Goal: Navigation & Orientation: Find specific page/section

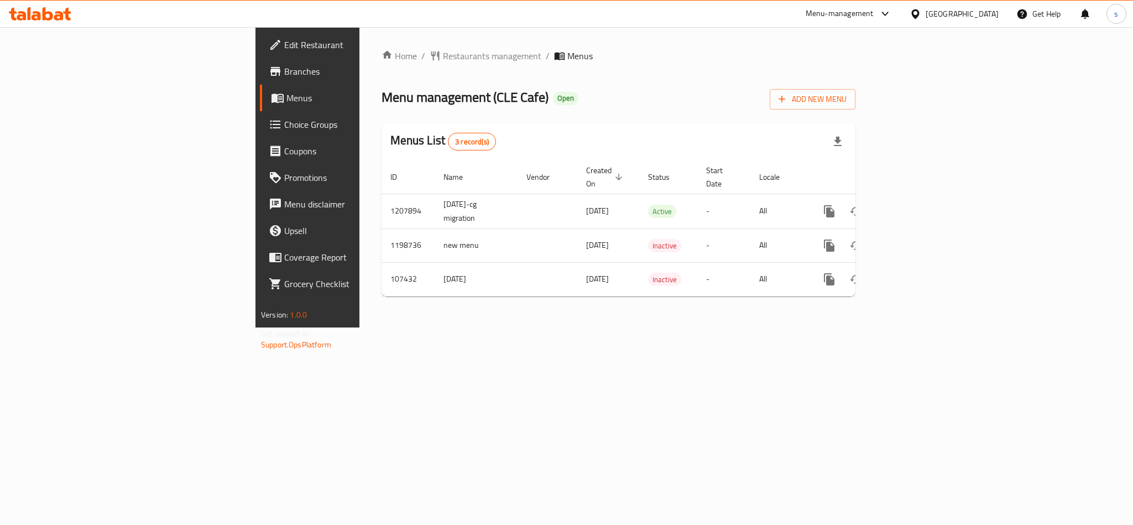
click at [984, 13] on div "Qatar" at bounding box center [962, 14] width 73 height 12
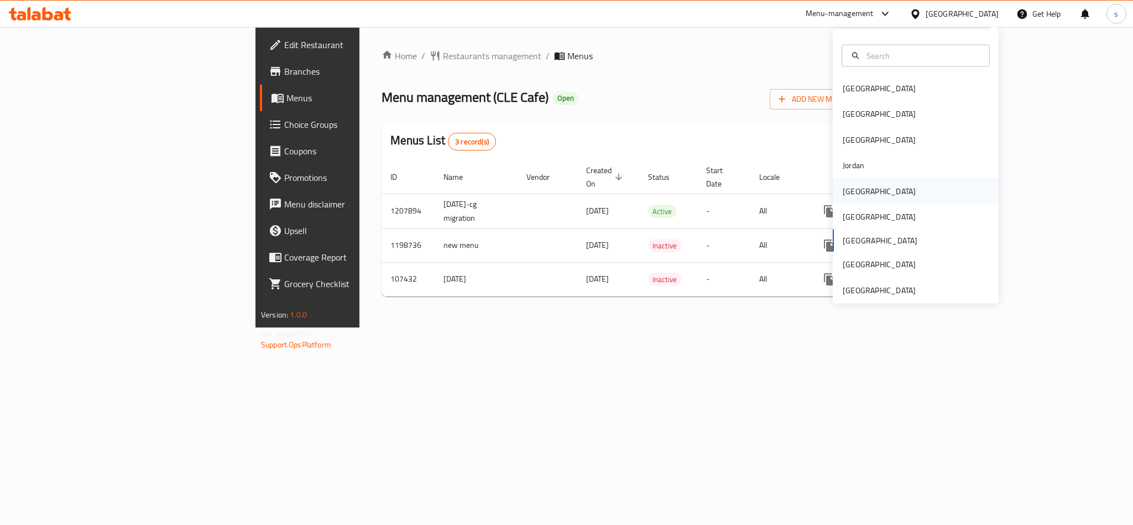
click at [843, 194] on div "Kuwait" at bounding box center [879, 191] width 73 height 12
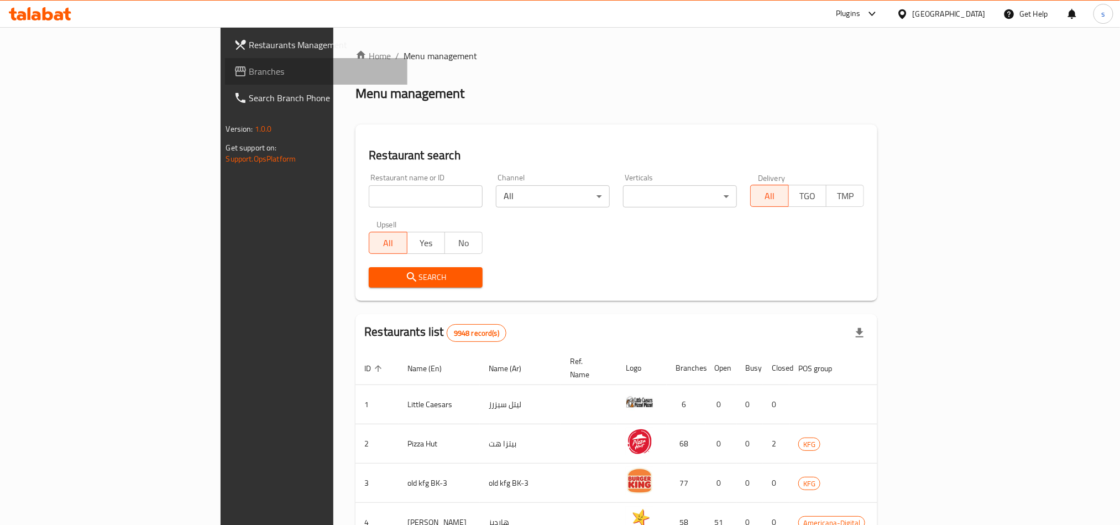
click at [249, 74] on span "Branches" at bounding box center [323, 71] width 149 height 13
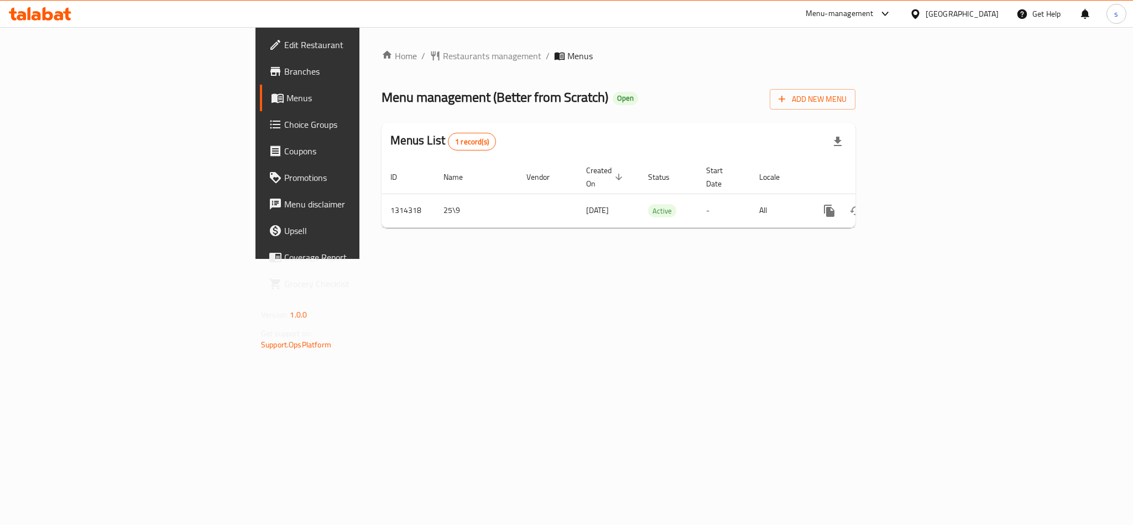
click at [981, 13] on div "[GEOGRAPHIC_DATA]" at bounding box center [962, 14] width 73 height 12
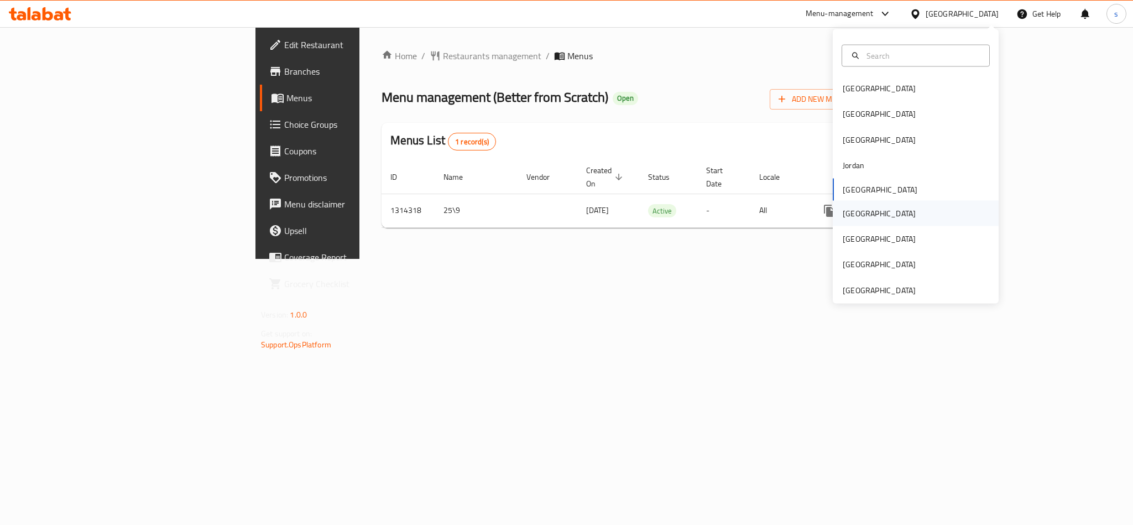
click at [849, 214] on div "[GEOGRAPHIC_DATA]" at bounding box center [879, 213] width 73 height 12
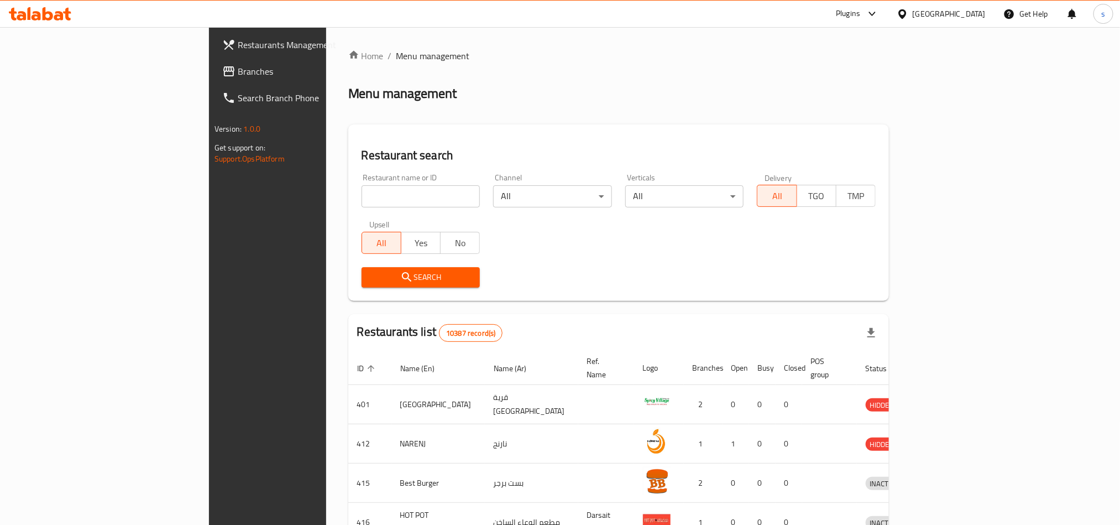
click at [238, 69] on span "Branches" at bounding box center [312, 71] width 149 height 13
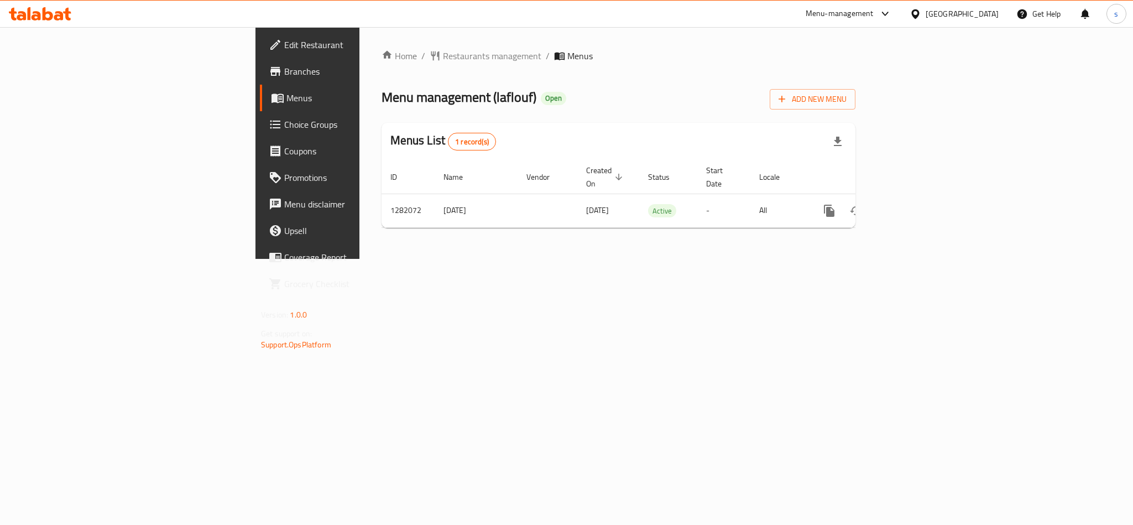
click at [982, 9] on div "[GEOGRAPHIC_DATA]" at bounding box center [962, 14] width 73 height 12
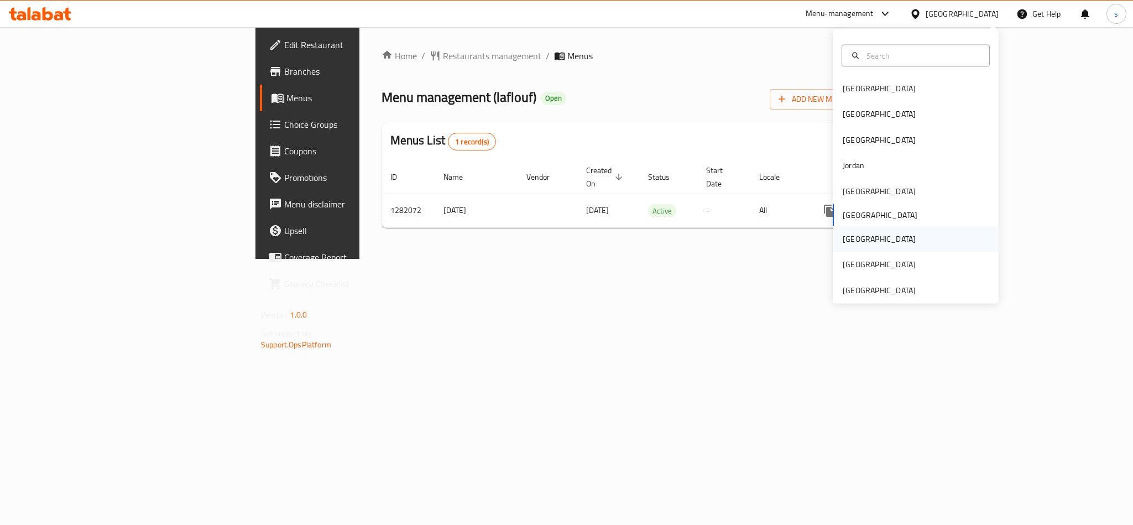
click at [843, 236] on div "[GEOGRAPHIC_DATA]" at bounding box center [879, 239] width 73 height 12
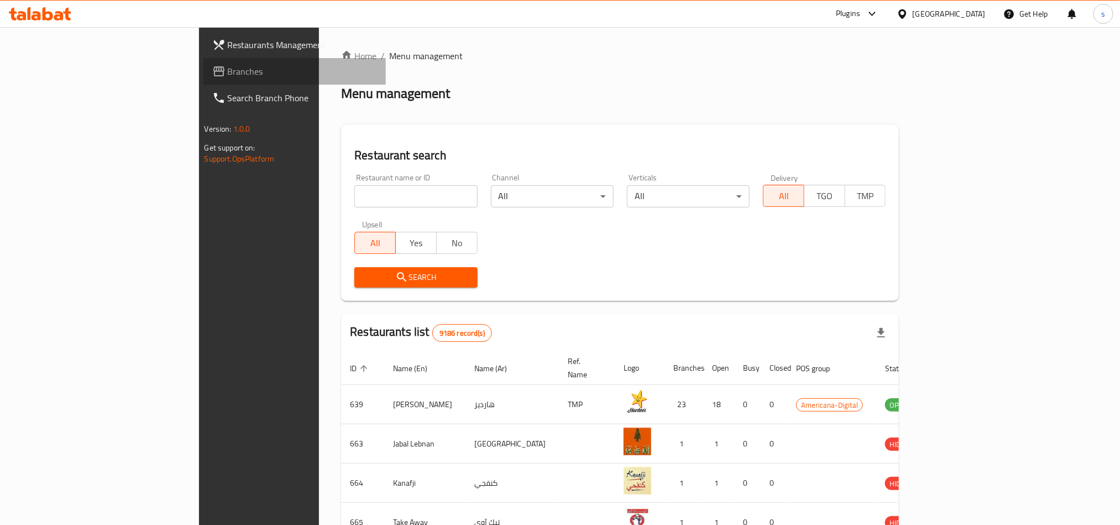
click at [228, 75] on span "Branches" at bounding box center [302, 71] width 149 height 13
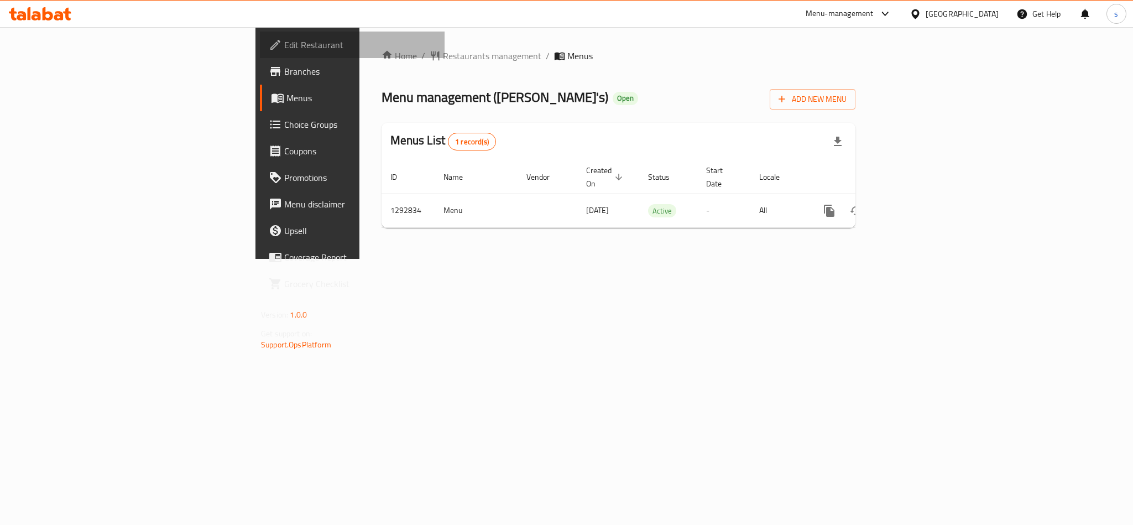
click at [284, 47] on span "Edit Restaurant" at bounding box center [359, 44] width 151 height 13
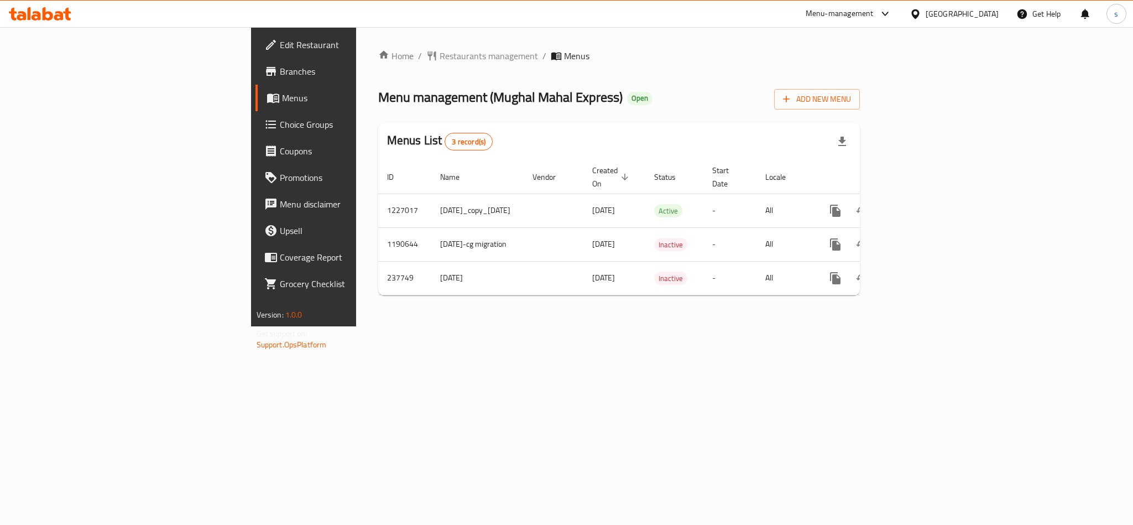
click at [926, 12] on div at bounding box center [917, 14] width 16 height 12
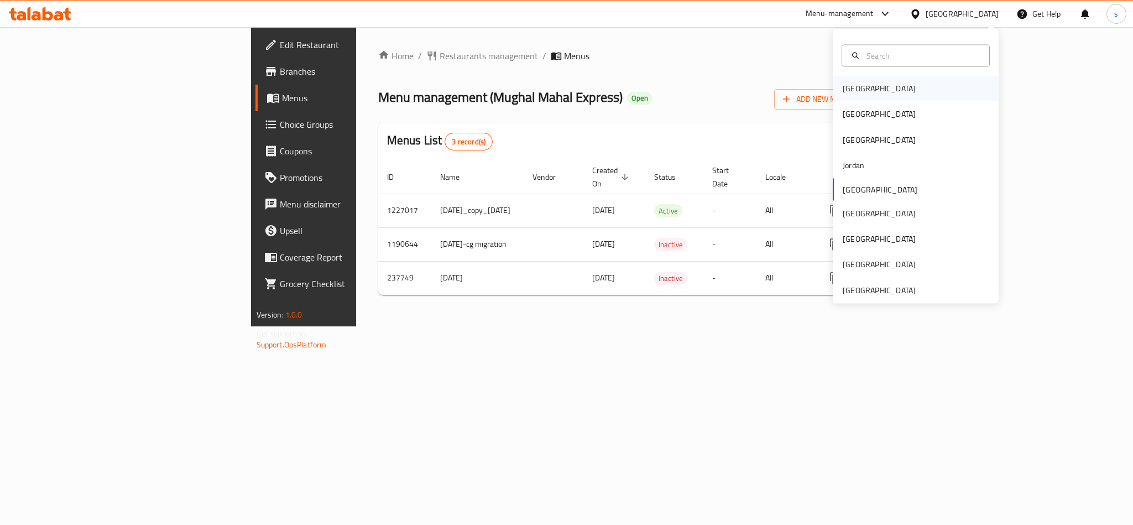
click at [851, 85] on div "[GEOGRAPHIC_DATA]" at bounding box center [879, 88] width 73 height 12
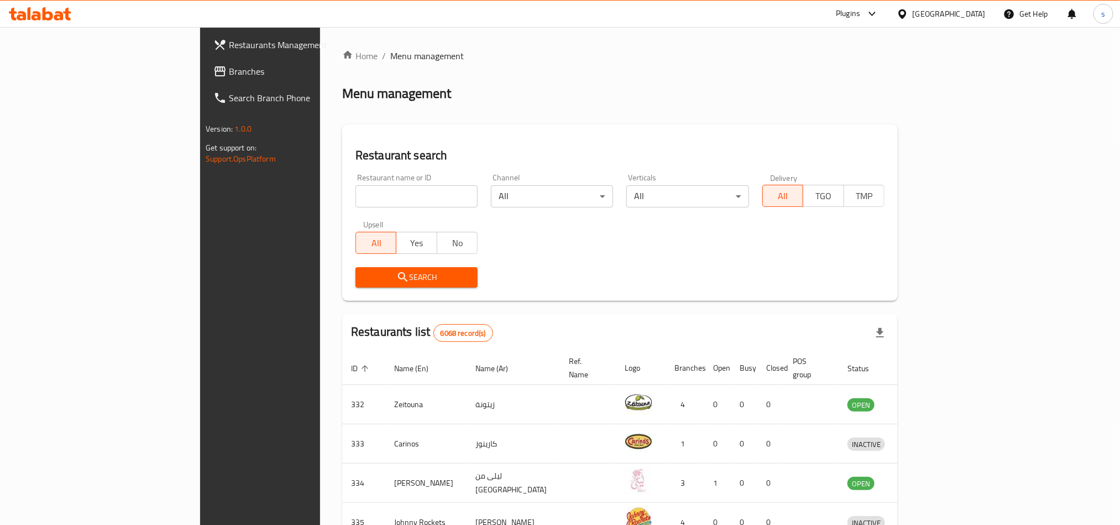
click at [967, 9] on div "[GEOGRAPHIC_DATA]" at bounding box center [949, 14] width 73 height 12
click at [835, 191] on div "[GEOGRAPHIC_DATA]" at bounding box center [866, 187] width 73 height 12
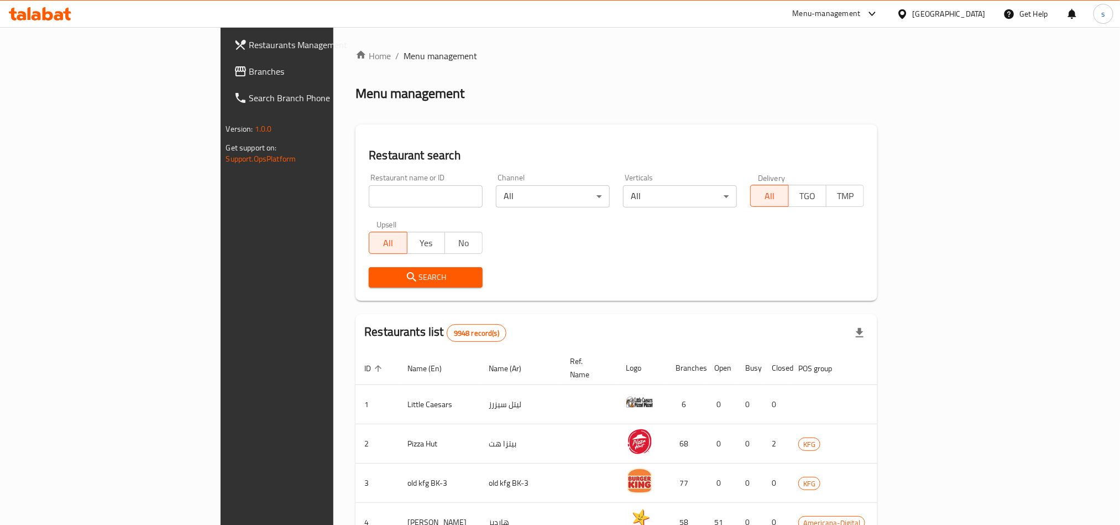
click at [249, 78] on span "Branches" at bounding box center [323, 71] width 149 height 13
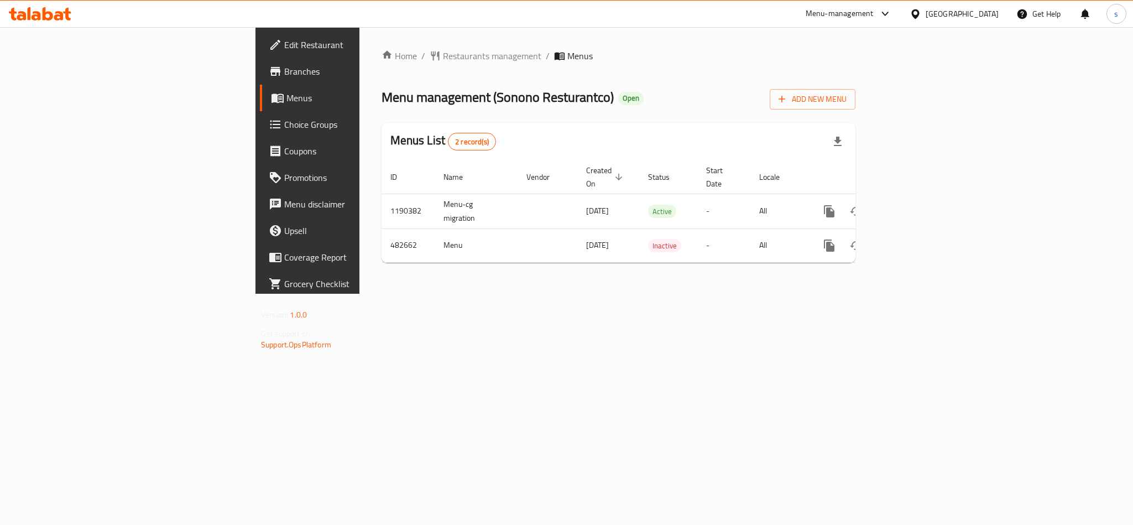
click at [987, 13] on div "[GEOGRAPHIC_DATA]" at bounding box center [962, 14] width 73 height 12
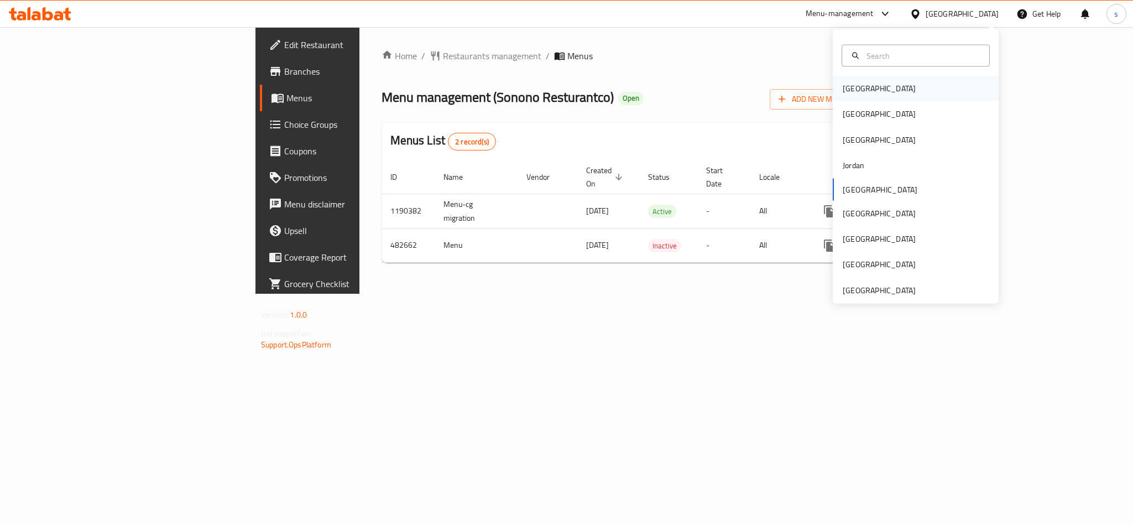
click at [843, 85] on div "[GEOGRAPHIC_DATA]" at bounding box center [879, 88] width 73 height 12
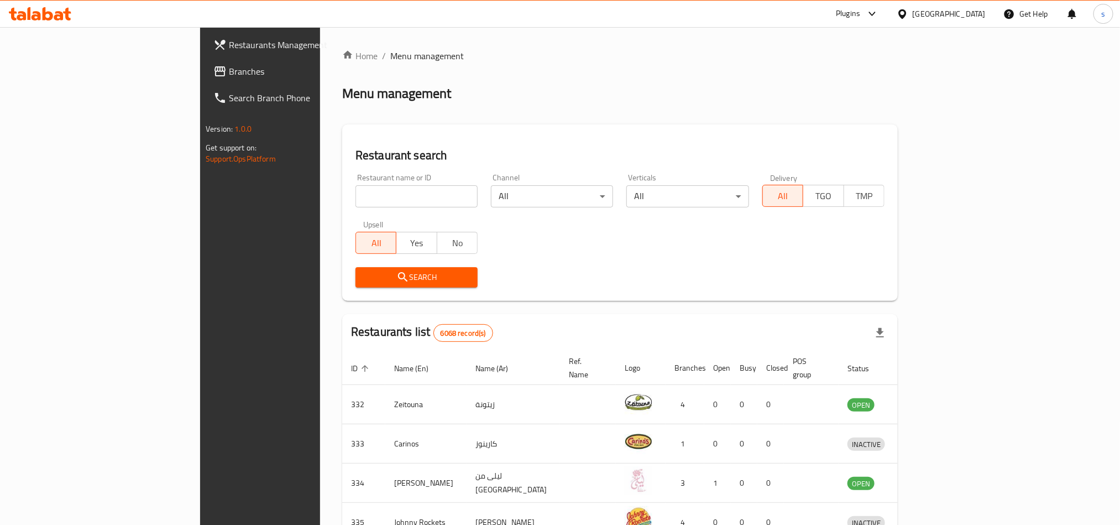
drag, startPoint x: 977, startPoint y: 17, endPoint x: 969, endPoint y: 23, distance: 10.6
click at [977, 17] on div "[GEOGRAPHIC_DATA]" at bounding box center [949, 14] width 73 height 12
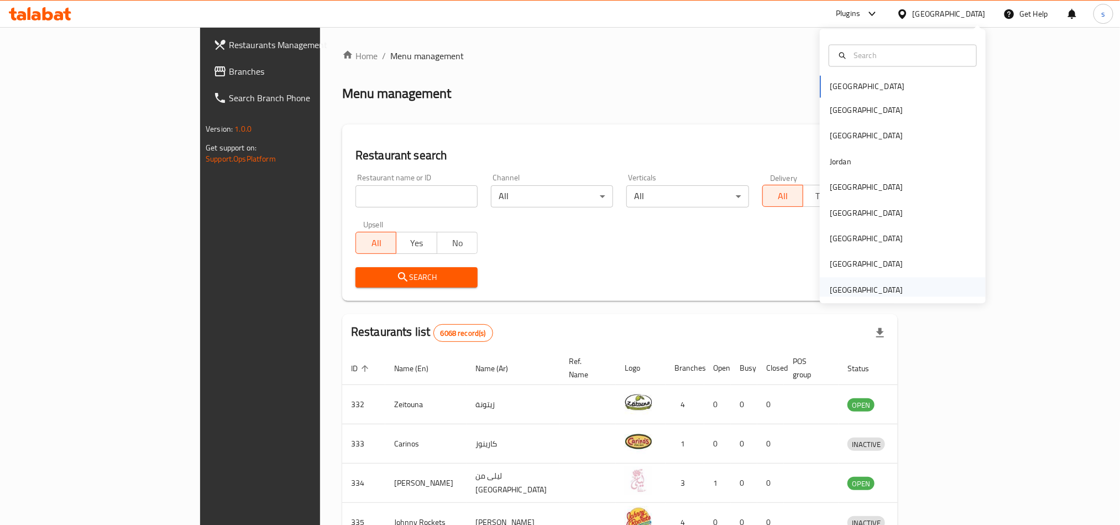
click at [839, 287] on div "[GEOGRAPHIC_DATA]" at bounding box center [866, 290] width 73 height 12
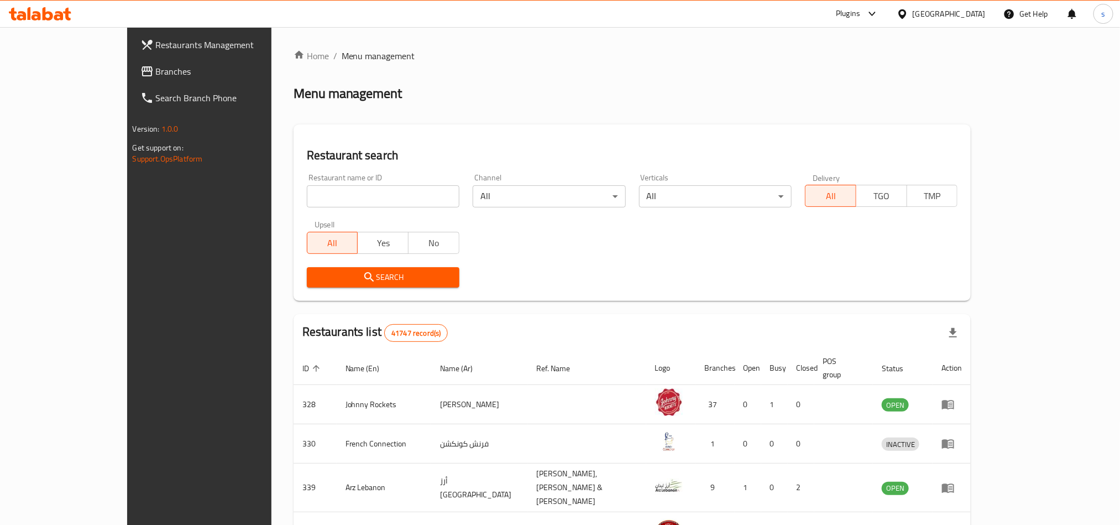
click at [971, 19] on div "[GEOGRAPHIC_DATA]" at bounding box center [949, 14] width 73 height 12
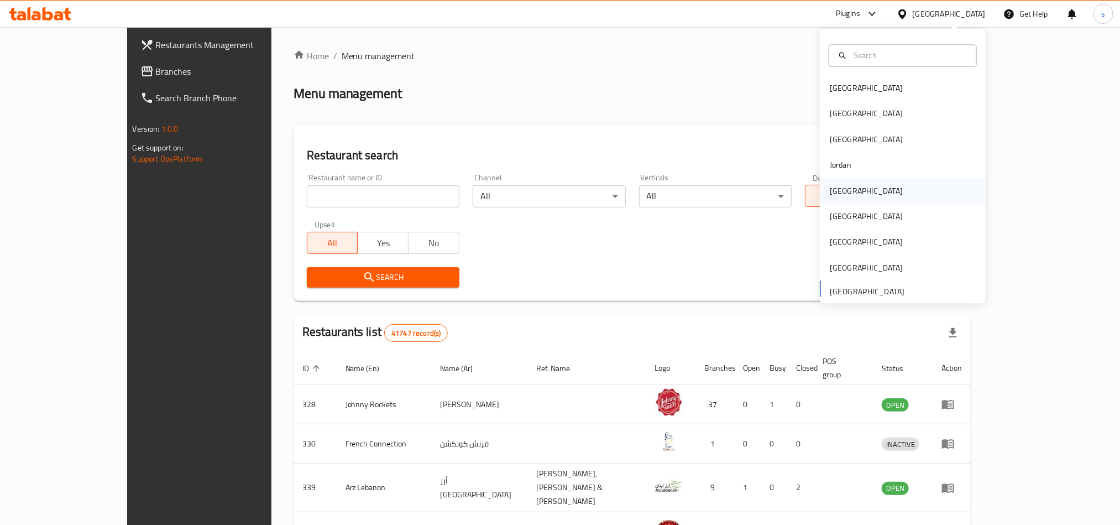
click at [838, 195] on div "Kuwait" at bounding box center [866, 191] width 73 height 12
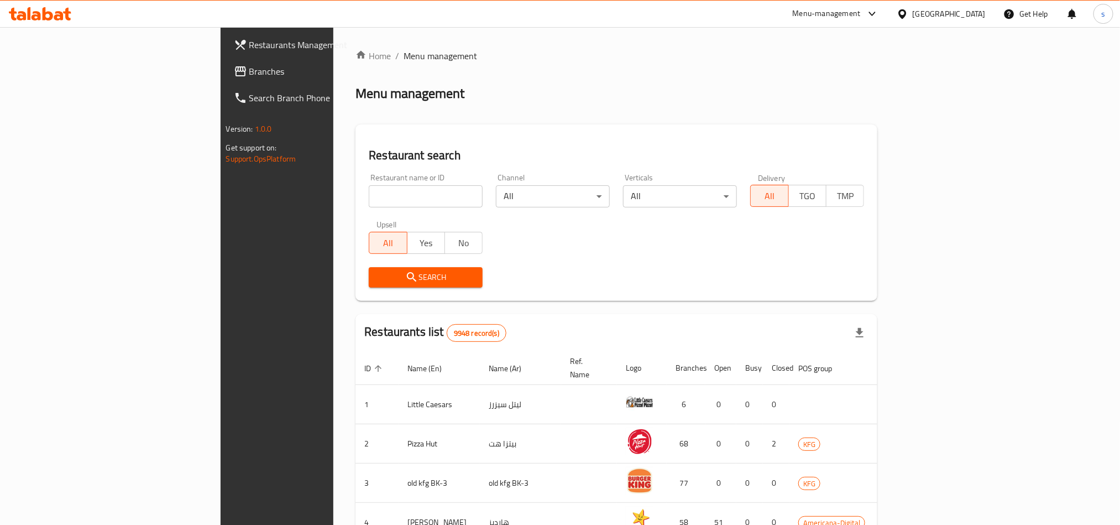
click at [249, 71] on span "Branches" at bounding box center [323, 71] width 149 height 13
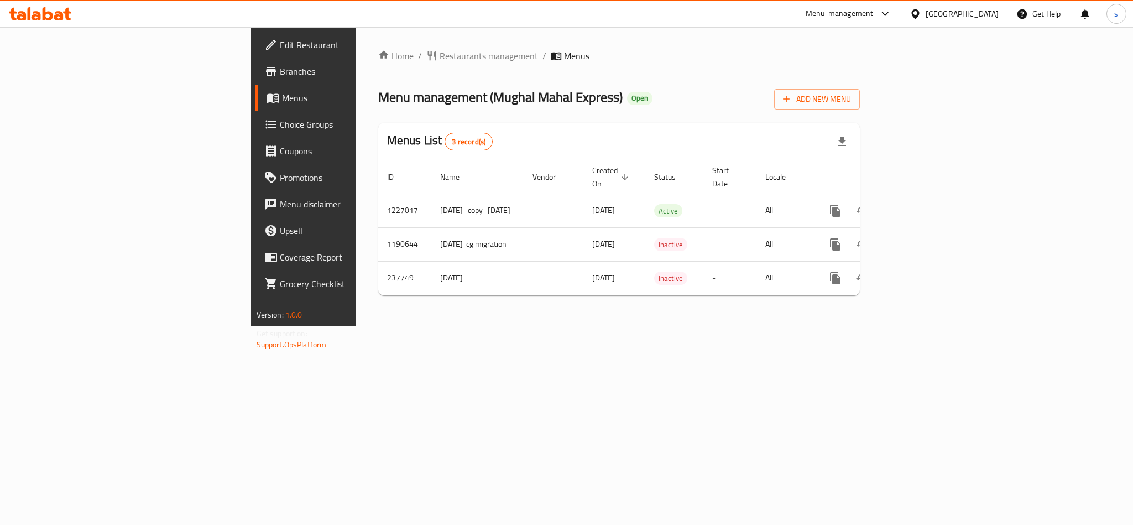
click at [989, 11] on div "[GEOGRAPHIC_DATA]" at bounding box center [962, 14] width 73 height 12
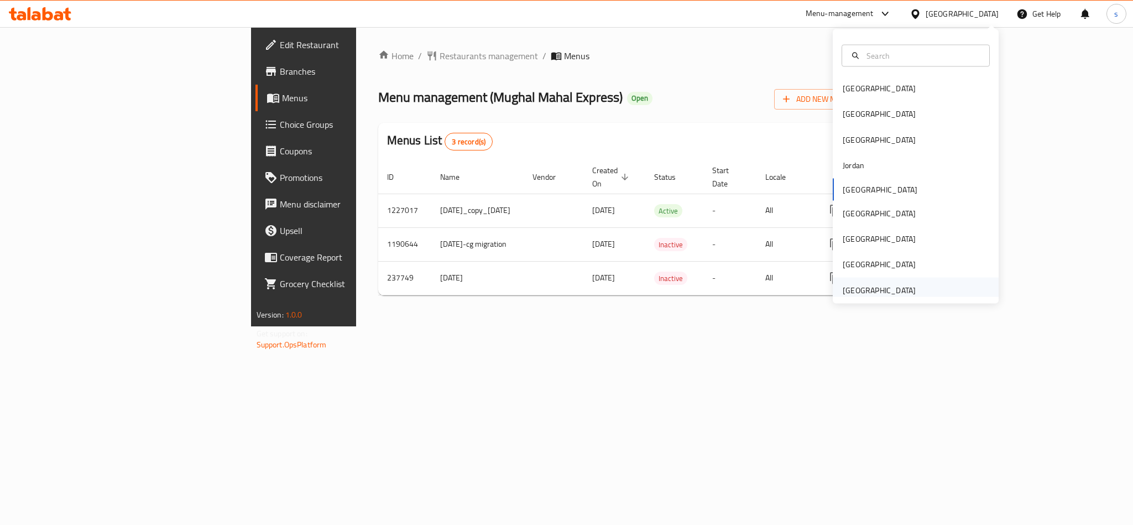
click at [880, 291] on div "[GEOGRAPHIC_DATA]" at bounding box center [879, 290] width 73 height 12
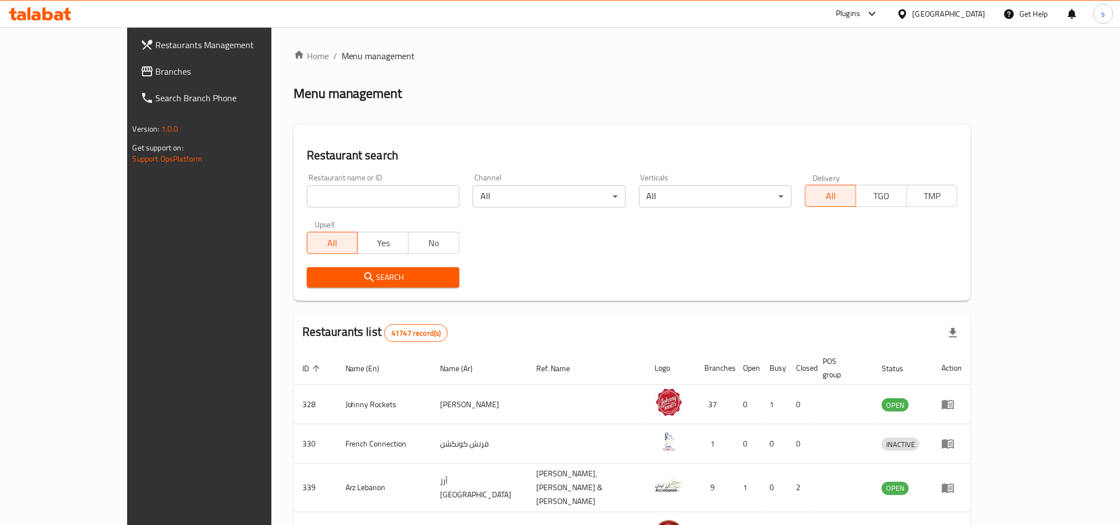
click at [156, 68] on span "Branches" at bounding box center [230, 71] width 149 height 13
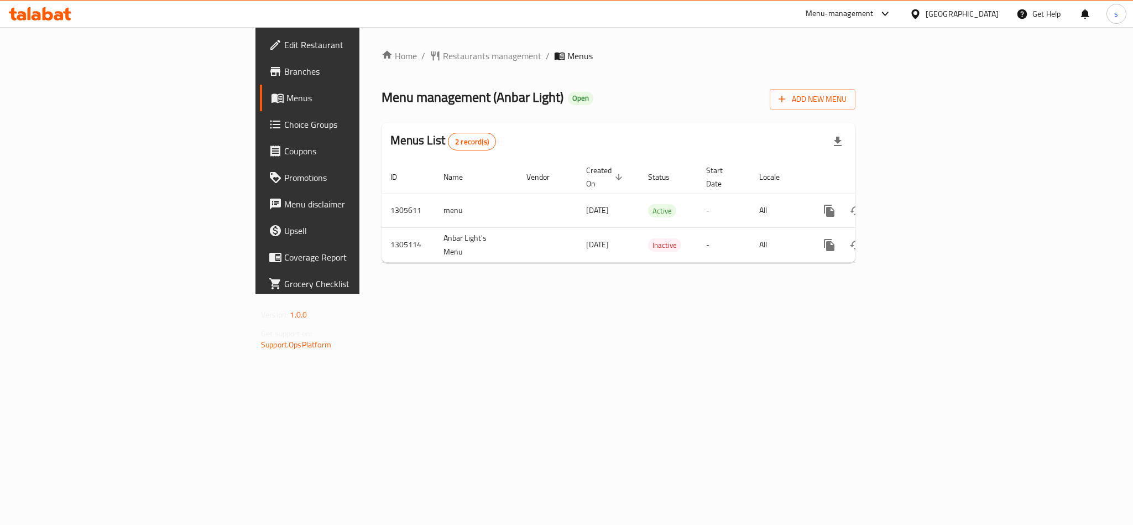
click at [966, 15] on div "[GEOGRAPHIC_DATA]" at bounding box center [962, 14] width 73 height 12
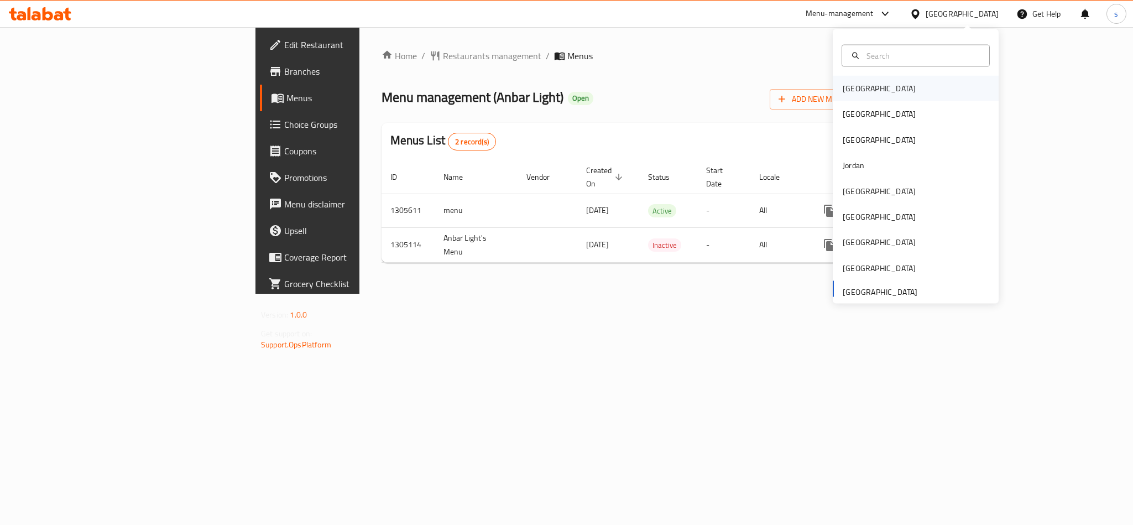
click at [857, 91] on div "Bahrain" at bounding box center [879, 88] width 91 height 25
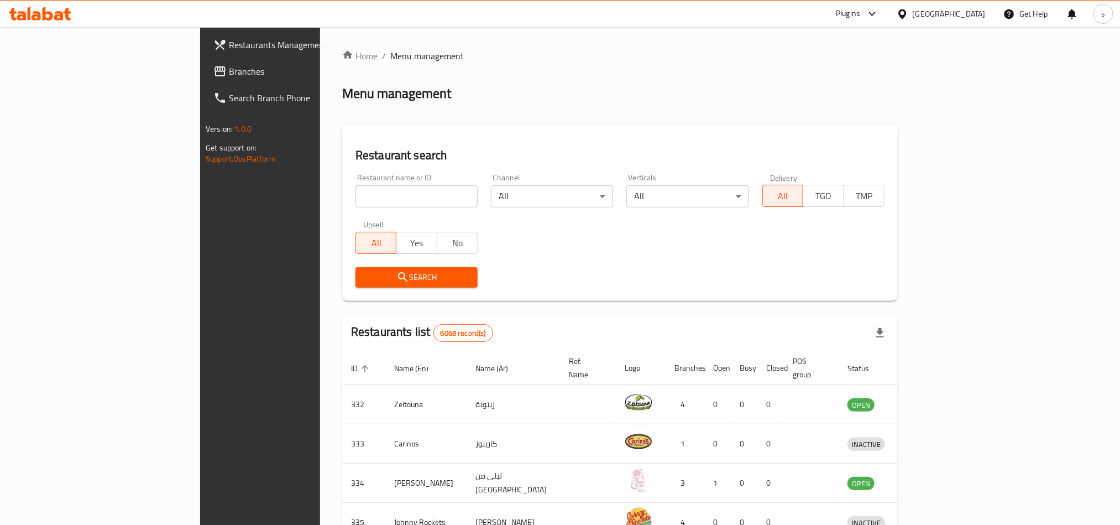
click at [975, 8] on div "Bahrain" at bounding box center [949, 14] width 73 height 12
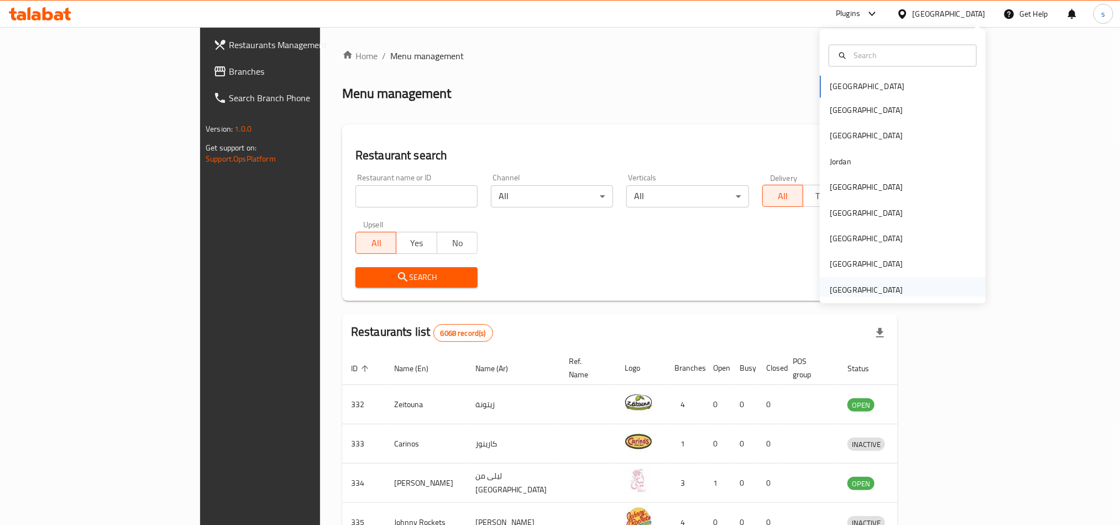
click at [874, 287] on div "[GEOGRAPHIC_DATA]" at bounding box center [866, 290] width 73 height 12
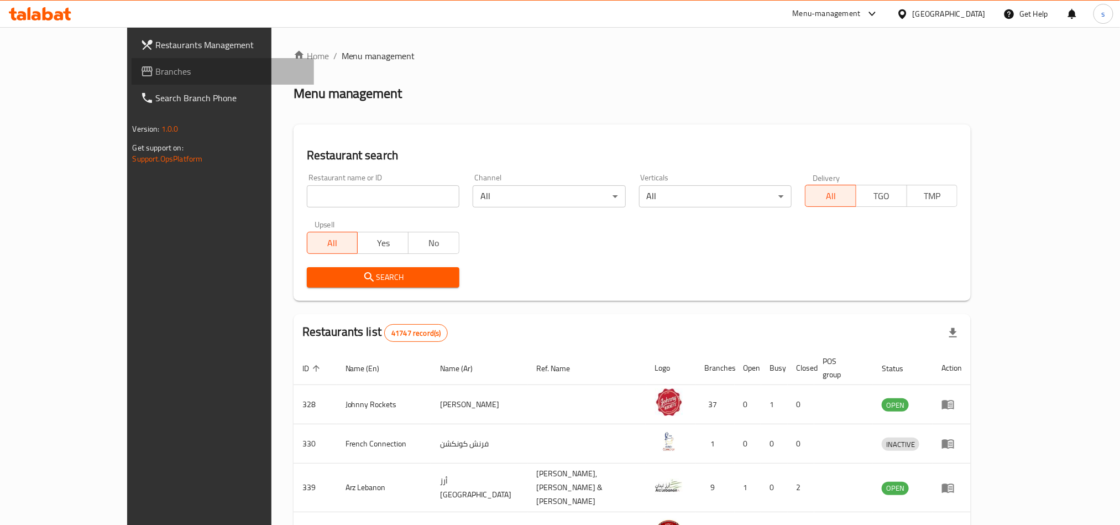
click at [156, 74] on span "Branches" at bounding box center [230, 71] width 149 height 13
